Goal: Information Seeking & Learning: Learn about a topic

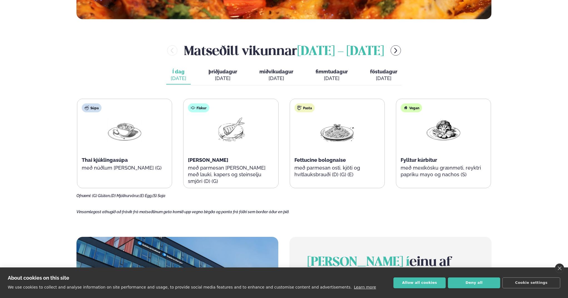
scroll to position [267, 0]
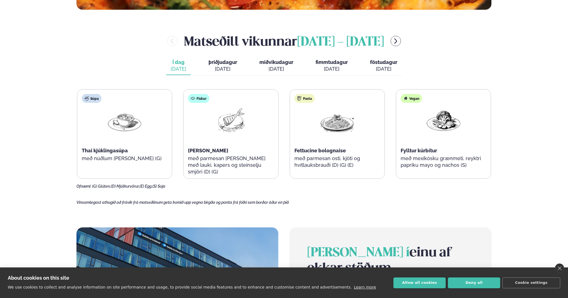
click at [220, 68] on div "[DATE]" at bounding box center [222, 69] width 29 height 7
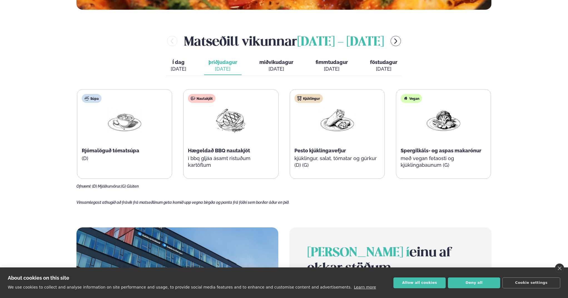
click at [270, 61] on span "miðvikudagur" at bounding box center [276, 62] width 34 height 6
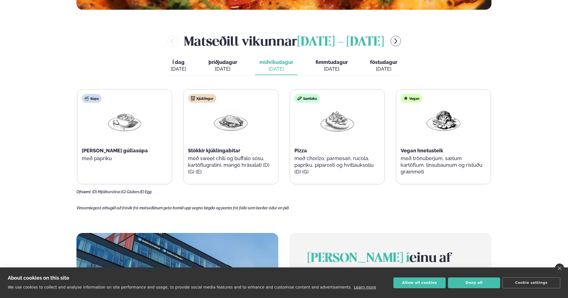
click at [332, 61] on span "fimmtudagur" at bounding box center [331, 62] width 32 height 6
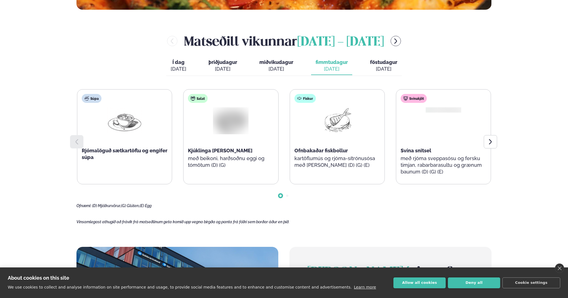
scroll to position [267, 0]
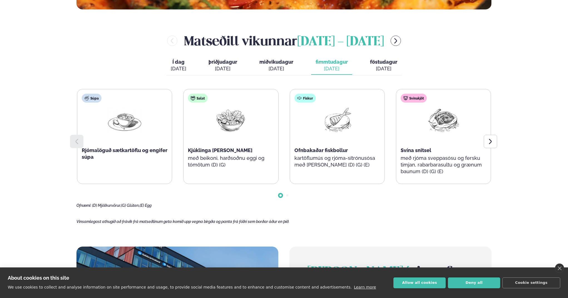
click at [383, 59] on span "föstudagur" at bounding box center [383, 62] width 27 height 6
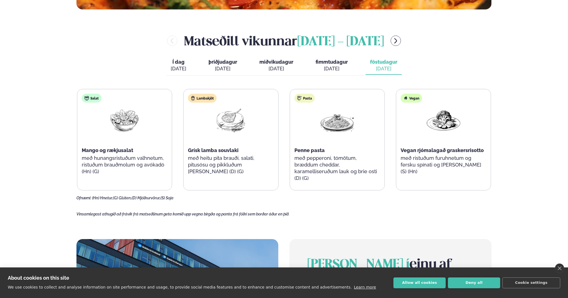
click at [350, 61] on button "fimmtudagur fim. [DATE]" at bounding box center [331, 65] width 41 height 18
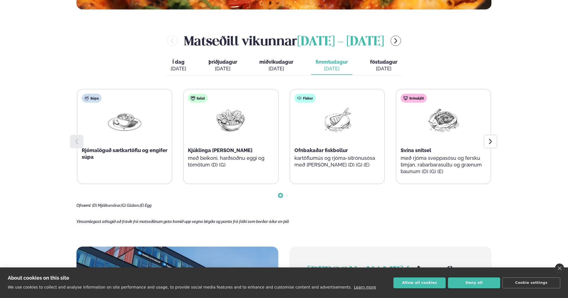
click at [388, 63] on span "föstudagur" at bounding box center [383, 62] width 27 height 6
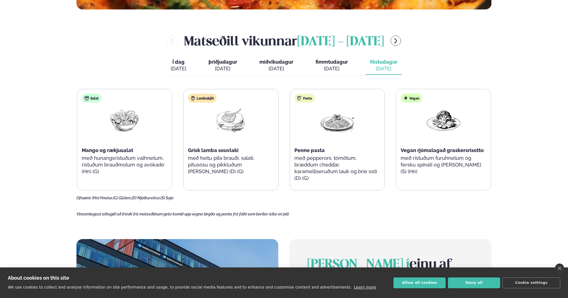
click at [283, 66] on div "[DATE]" at bounding box center [276, 68] width 34 height 7
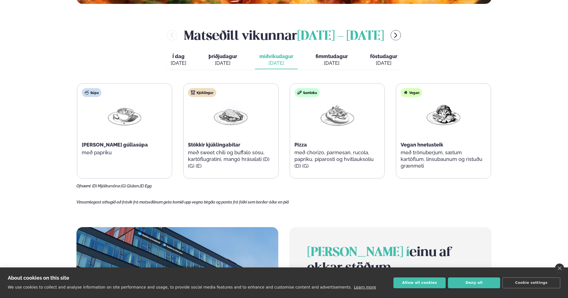
scroll to position [272, 0]
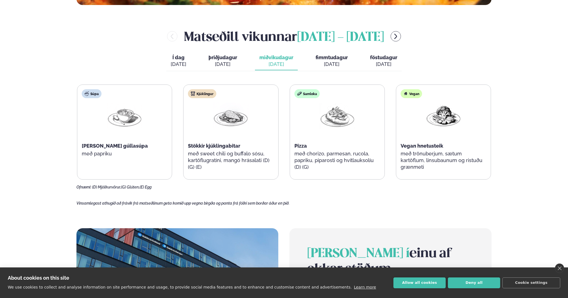
click at [229, 58] on span "þriðjudagur" at bounding box center [222, 57] width 29 height 6
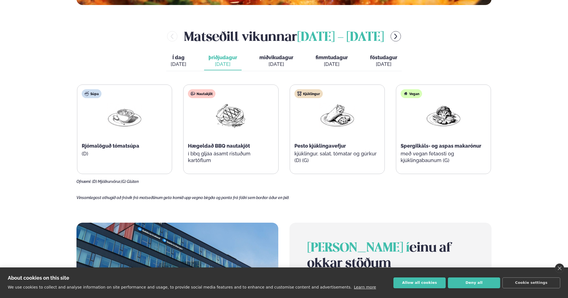
click at [265, 58] on span "miðvikudagur" at bounding box center [276, 57] width 34 height 6
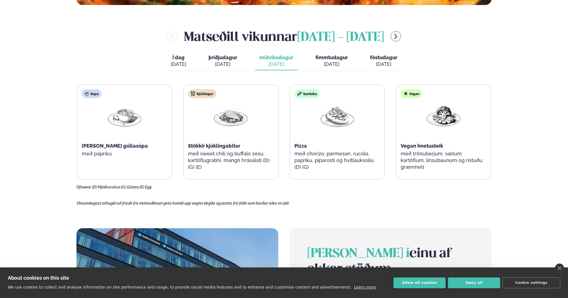
click at [472, 52] on div "Matseðill vikunnar [DATE] - [DATE] Í dag Í d. [DATE] þriðjudagur þri. [DATE] mi…" at bounding box center [283, 108] width 415 height 162
click at [228, 53] on button "þriðjudagur þri. [DATE]" at bounding box center [223, 61] width 38 height 18
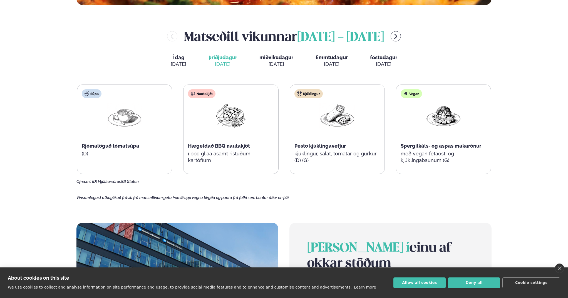
click at [226, 56] on span "þriðjudagur" at bounding box center [222, 57] width 29 height 6
click at [287, 59] on span "miðvikudagur" at bounding box center [276, 57] width 34 height 6
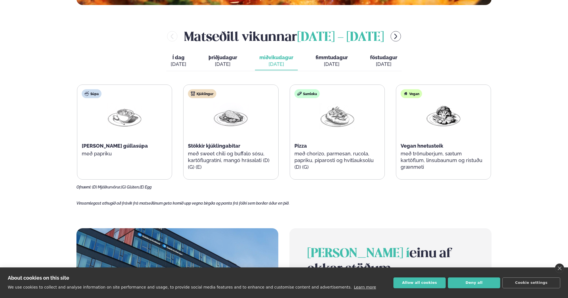
click at [415, 56] on div "Matseðill vikunnar [DATE] - [DATE] Í dag Í d. [DATE] þriðjudagur þri. [DATE] mi…" at bounding box center [283, 108] width 415 height 162
